Goal: Task Accomplishment & Management: Manage account settings

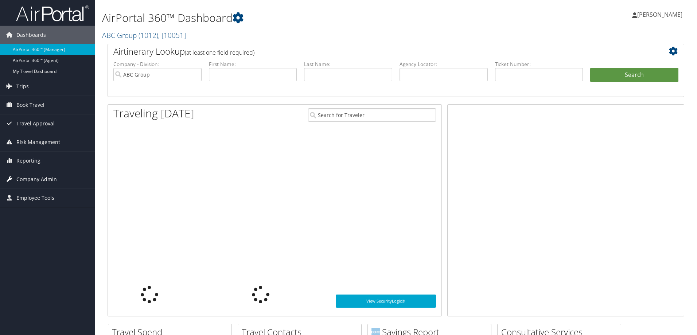
click at [37, 180] on span "Company Admin" at bounding box center [36, 179] width 40 height 18
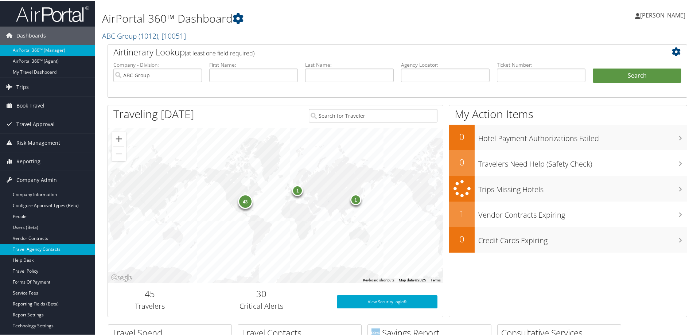
scroll to position [73, 0]
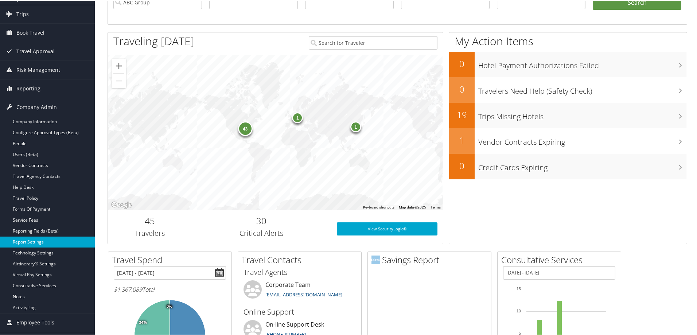
click at [38, 240] on link "Report Settings" at bounding box center [47, 241] width 95 height 11
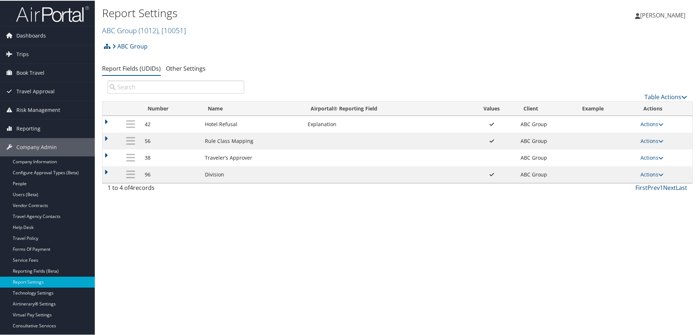
drag, startPoint x: 130, startPoint y: 29, endPoint x: 133, endPoint y: 44, distance: 15.4
click at [128, 29] on link "ABC Group ( 1012 ) , [ 10051 ]" at bounding box center [144, 30] width 84 height 10
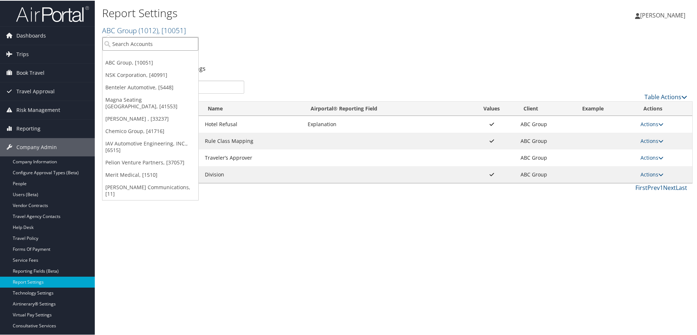
click at [133, 45] on input "search" at bounding box center [150, 42] width 96 height 13
type input "benteler"
click at [145, 52] on div "Benteler Automotive (1130), [5448] Account" at bounding box center [157, 59] width 107 height 17
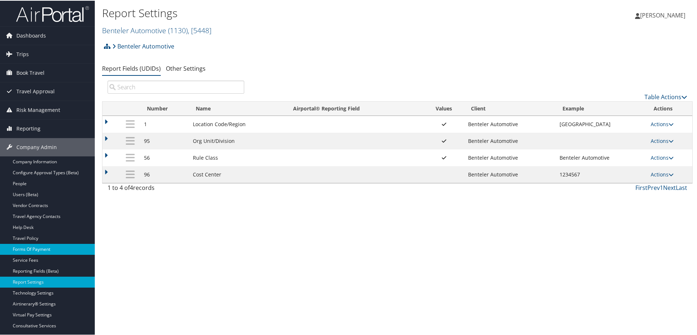
click at [36, 248] on link "Forms Of Payment" at bounding box center [47, 248] width 95 height 11
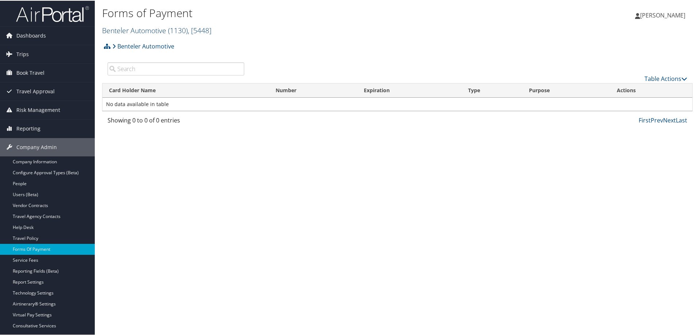
drag, startPoint x: 130, startPoint y: 25, endPoint x: 132, endPoint y: 32, distance: 7.4
click at [131, 32] on link "Benteler Automotive ( 1130 ) , [ 5448 ]" at bounding box center [156, 30] width 109 height 10
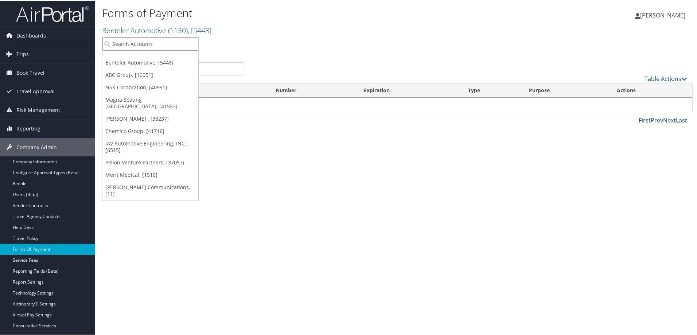
click at [129, 45] on input "search" at bounding box center [150, 42] width 96 height 13
type input "domo"
click at [137, 57] on div "Domo, Inc. (7411), [5711]" at bounding box center [150, 56] width 104 height 7
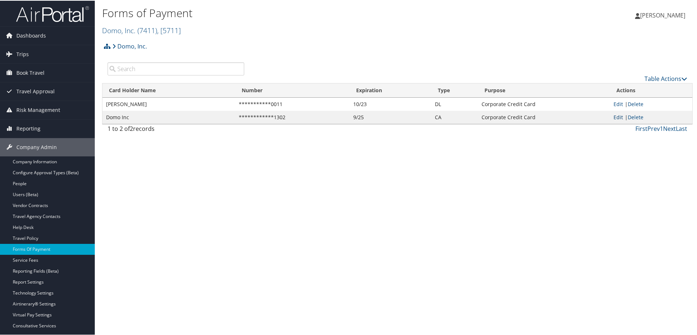
click at [617, 115] on link "Edit" at bounding box center [617, 116] width 9 height 7
select select "CA"
select select "2"
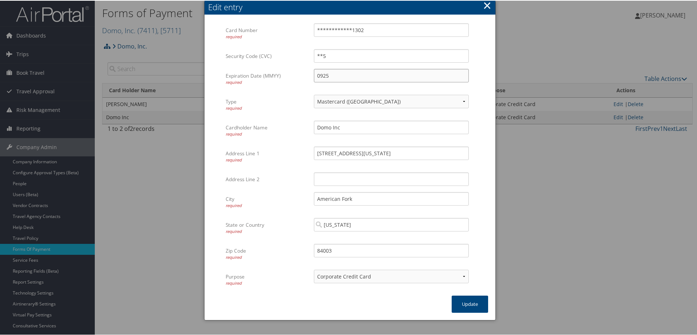
drag, startPoint x: 347, startPoint y: 78, endPoint x: 286, endPoint y: 75, distance: 60.9
click at [287, 75] on div "Expiration Date (MMYY) required 0925 Multiple values The selected items contain…" at bounding box center [350, 81] width 249 height 26
type input "0526"
click at [460, 302] on button "Update" at bounding box center [469, 303] width 36 height 17
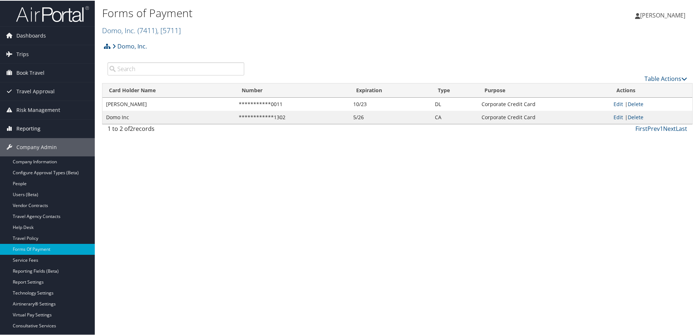
click at [32, 126] on span "Reporting" at bounding box center [28, 128] width 24 height 18
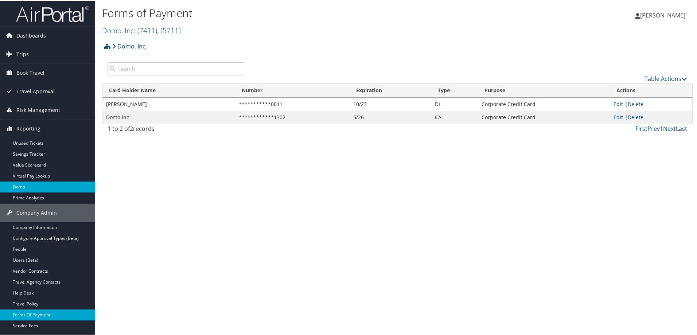
click at [21, 183] on link "Domo" at bounding box center [47, 186] width 95 height 11
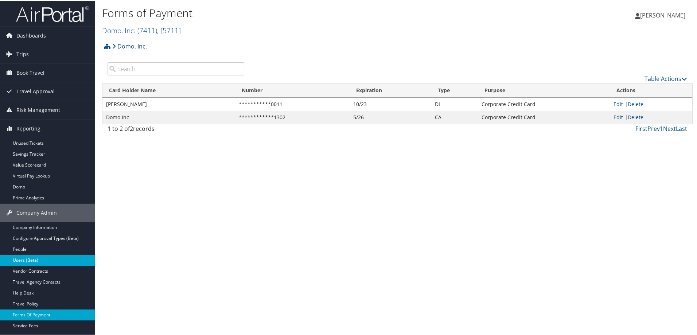
click at [24, 259] on link "Users (Beta)" at bounding box center [47, 259] width 95 height 11
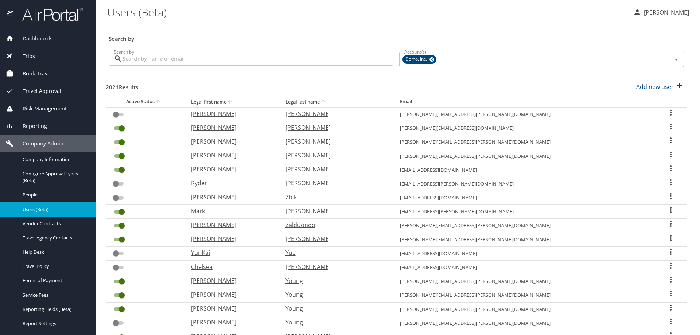
click at [189, 53] on input "Search by" at bounding box center [257, 59] width 271 height 14
click at [670, 124] on icon "User Search Table" at bounding box center [670, 127] width 1 height 6
click at [611, 125] on p "View profile" at bounding box center [623, 127] width 32 height 9
select select "US"
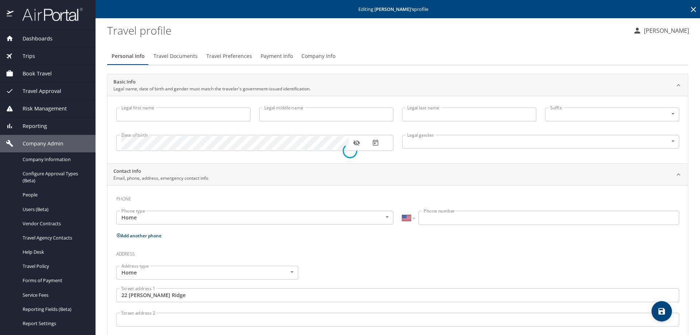
type input "[PERSON_NAME]"
type input "[DEMOGRAPHIC_DATA]"
type input "[GEOGRAPHIC_DATA]"
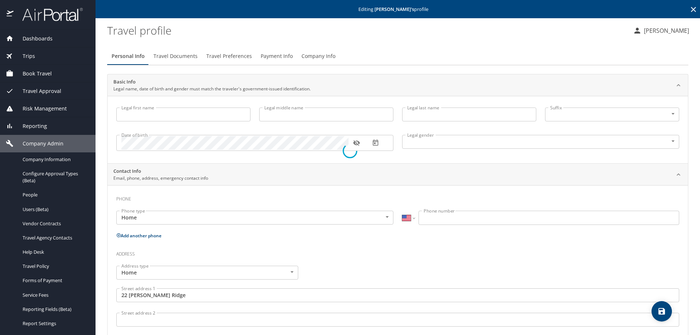
type input "[US_STATE]"
type input "[GEOGRAPHIC_DATA]"
select select "NZ"
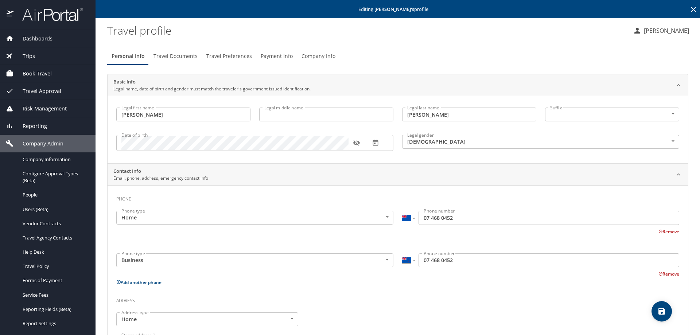
click at [318, 55] on span "Company Info" at bounding box center [318, 56] width 34 height 9
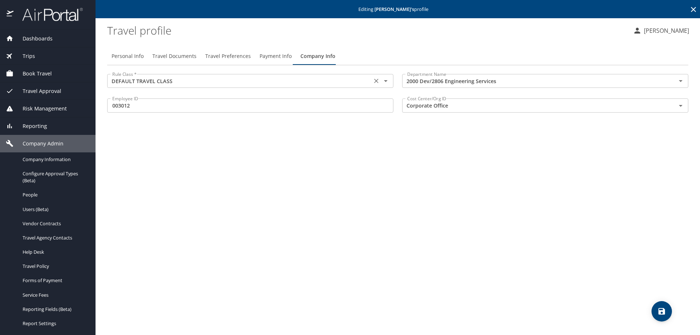
click at [386, 81] on icon "Open" at bounding box center [386, 81] width 4 height 2
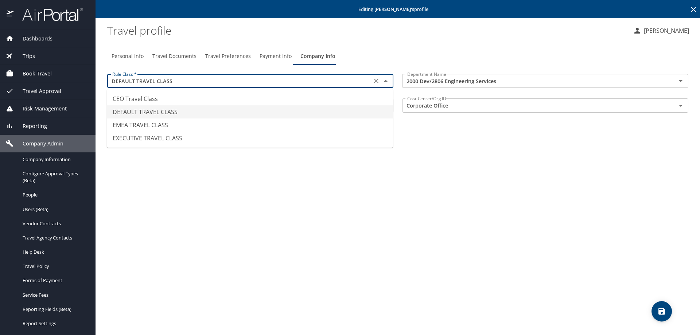
click at [386, 81] on icon "Close" at bounding box center [386, 81] width 4 height 2
